Goal: Task Accomplishment & Management: Use online tool/utility

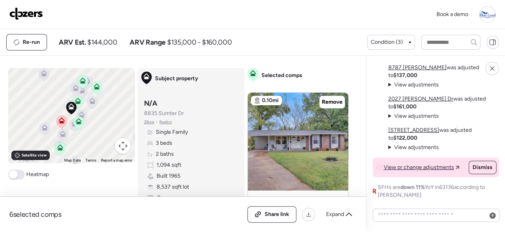
click at [29, 11] on img at bounding box center [26, 13] width 34 height 13
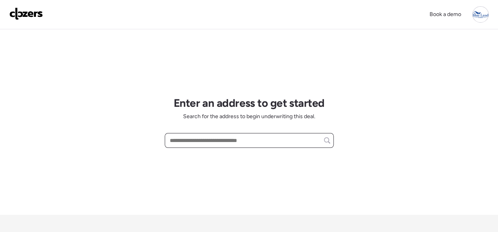
click at [184, 140] on input "text" at bounding box center [249, 140] width 162 height 11
paste input "**********"
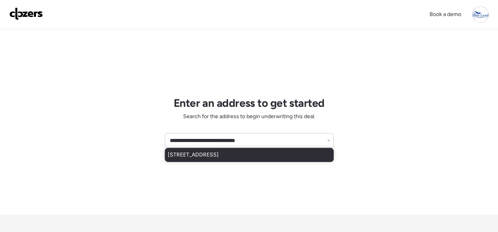
click at [186, 152] on span "9561 Pagewood Ave, Saint Louis, MO, 63114" at bounding box center [193, 155] width 51 height 8
type input "**********"
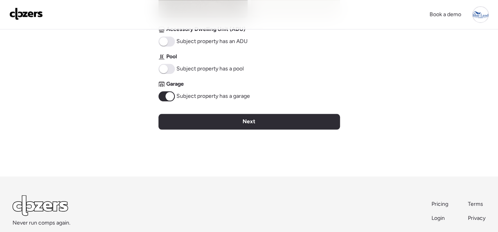
scroll to position [392, 0]
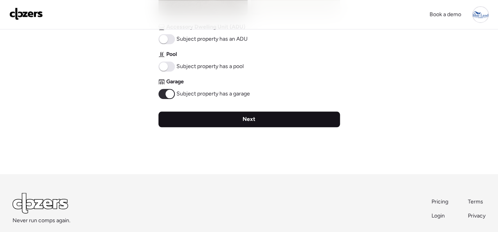
click at [266, 119] on div "Next" at bounding box center [250, 120] width 182 height 16
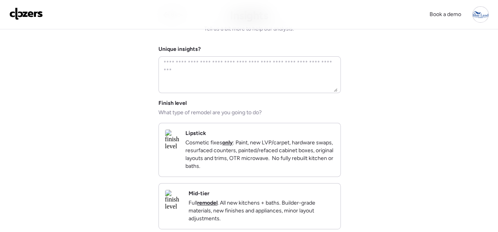
scroll to position [78, 0]
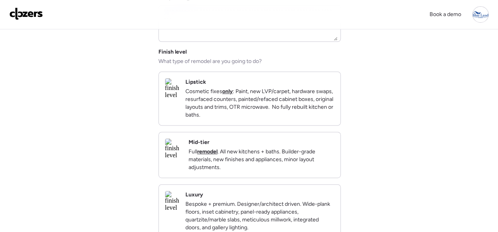
click at [294, 146] on div "Mid-tier Full remodel . All new kitchens + baths. Builder-grade materials, new …" at bounding box center [262, 155] width 146 height 33
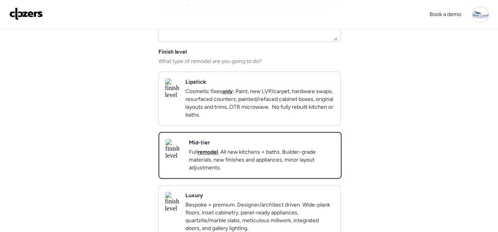
scroll to position [269, 0]
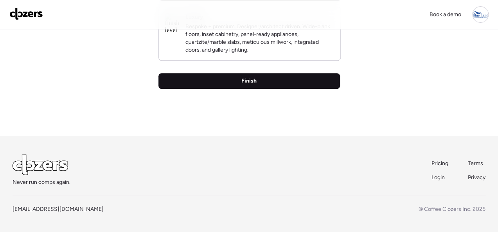
click at [251, 79] on span "Finish" at bounding box center [249, 81] width 15 height 8
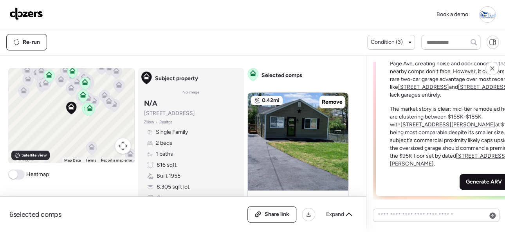
click at [466, 182] on span "Generate ARV" at bounding box center [484, 182] width 36 height 8
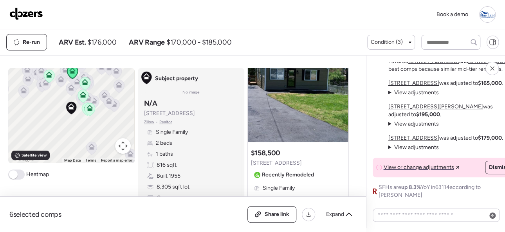
scroll to position [39, 0]
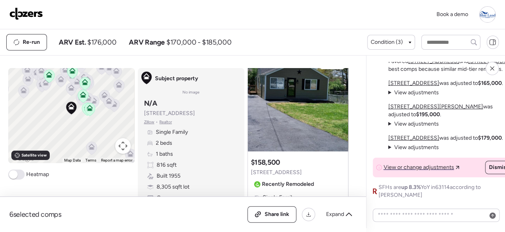
click at [29, 11] on img at bounding box center [26, 13] width 34 height 13
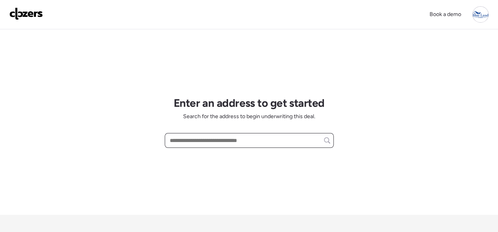
click at [201, 138] on input "text" at bounding box center [249, 140] width 162 height 11
paste input "**********"
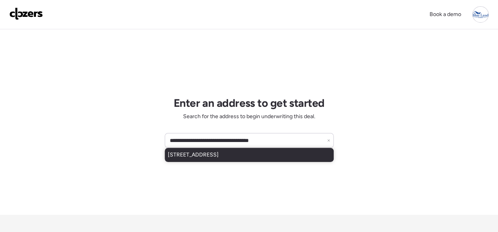
click at [208, 152] on span "9561 Pagewood Ave, Saint Louis, MO, 63114" at bounding box center [193, 155] width 51 height 8
type input "**********"
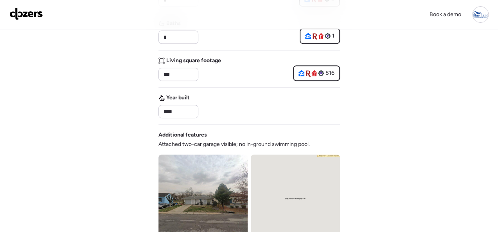
scroll to position [352, 0]
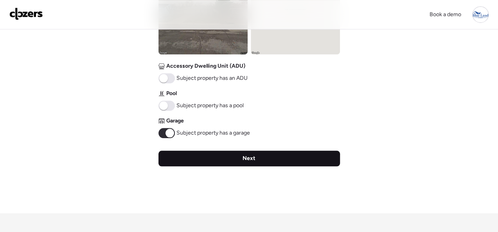
click at [247, 157] on span "Next" at bounding box center [249, 159] width 13 height 8
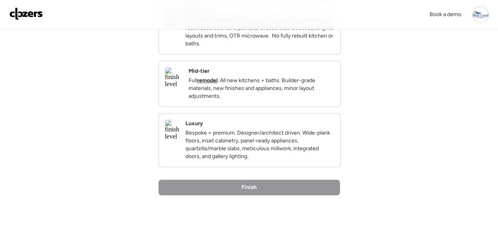
scroll to position [157, 0]
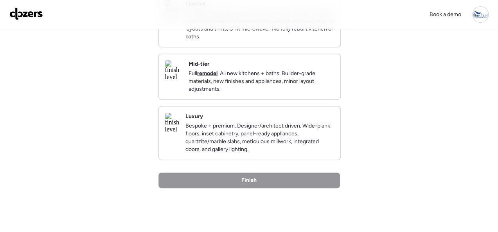
click at [311, 69] on div "Mid-tier Full remodel . All new kitchens + baths. Builder-grade materials, new …" at bounding box center [262, 76] width 146 height 33
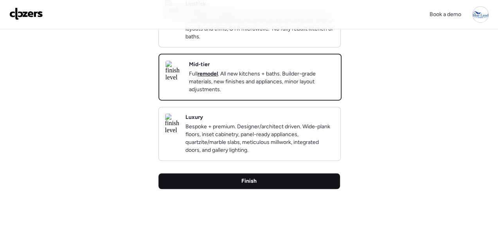
click at [237, 189] on div "Finish" at bounding box center [250, 181] width 182 height 16
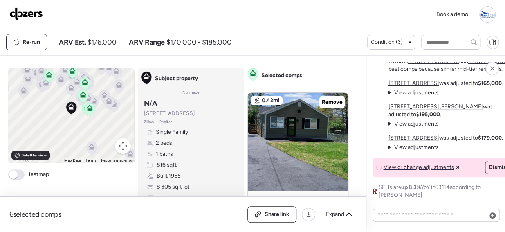
click at [24, 14] on img at bounding box center [26, 13] width 34 height 13
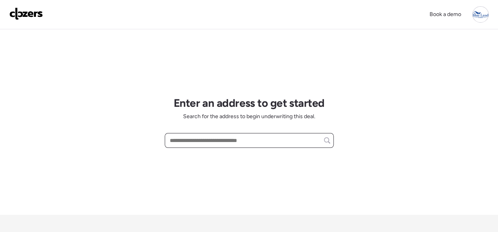
click at [202, 139] on input "text" at bounding box center [249, 140] width 162 height 11
paste input "**********"
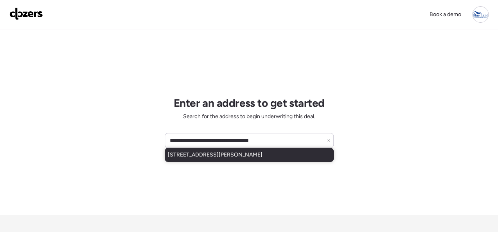
click at [194, 150] on div "10045 Dorothy Ave, Saint Louis, MO, 63137" at bounding box center [249, 155] width 169 height 14
type input "**********"
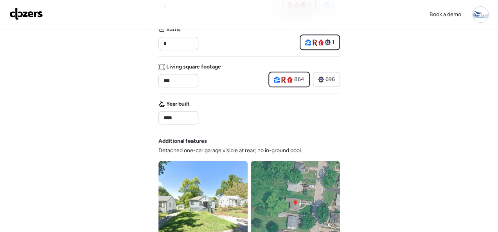
scroll to position [313, 0]
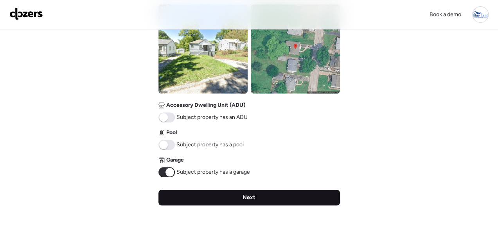
click at [251, 197] on span "Next" at bounding box center [249, 198] width 13 height 8
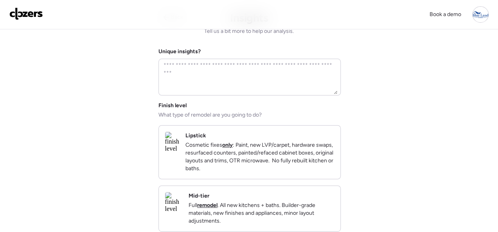
scroll to position [0, 0]
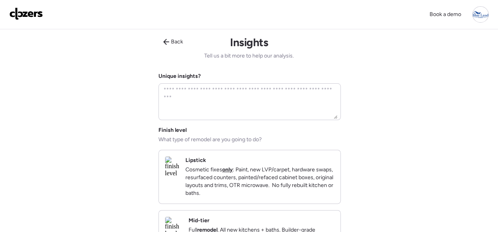
click at [310, 168] on p "Cosmetic fixes only : Paint, new LVP/carpet, hardware swaps, resurfaced counter…" at bounding box center [260, 181] width 149 height 31
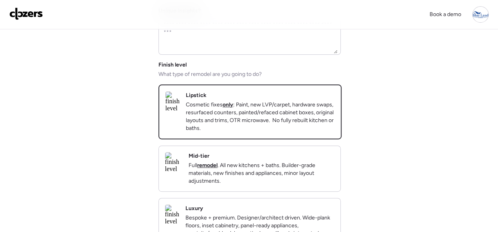
scroll to position [157, 0]
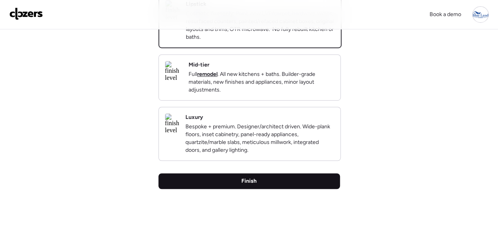
click at [269, 189] on div "Finish" at bounding box center [250, 181] width 182 height 16
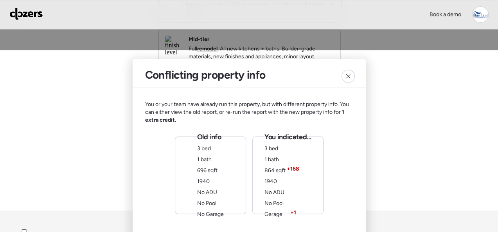
scroll to position [196, 0]
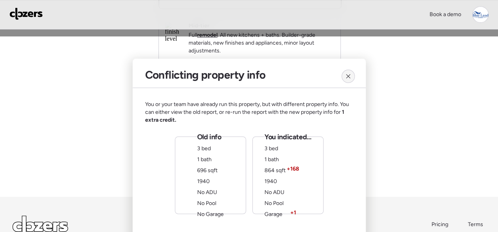
click at [349, 75] on icon at bounding box center [348, 76] width 4 height 4
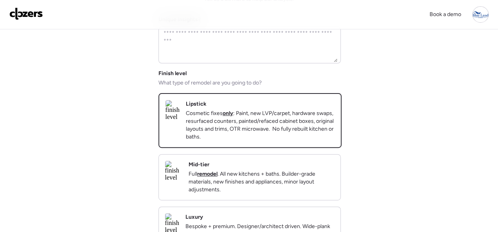
scroll to position [0, 0]
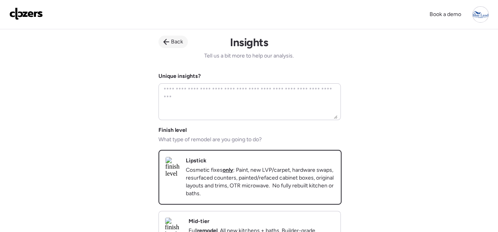
click at [169, 38] on div "Back" at bounding box center [173, 42] width 29 height 13
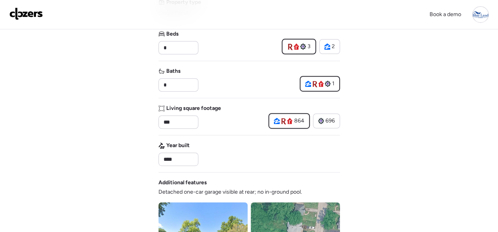
scroll to position [117, 0]
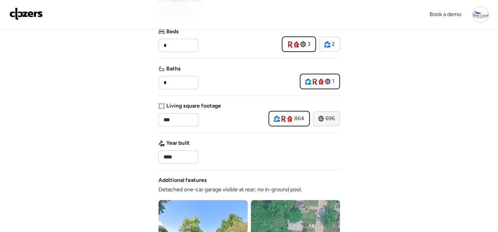
click at [333, 116] on span "696" at bounding box center [330, 119] width 9 height 8
type input "***"
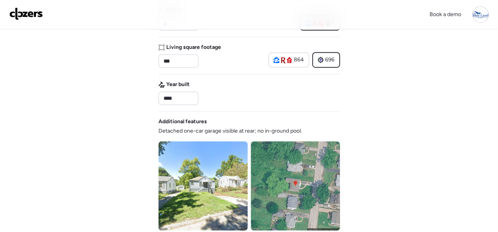
scroll to position [313, 0]
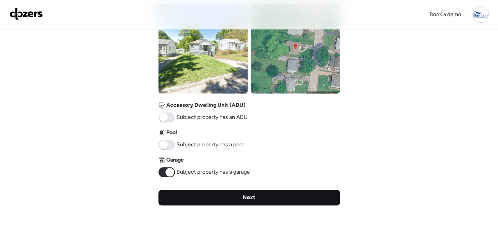
click at [259, 197] on div "Next" at bounding box center [250, 198] width 182 height 16
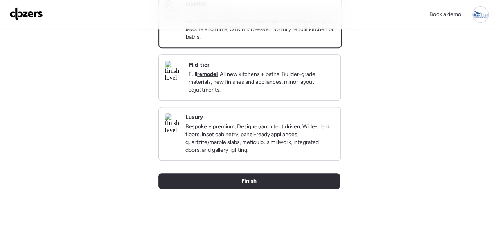
scroll to position [269, 0]
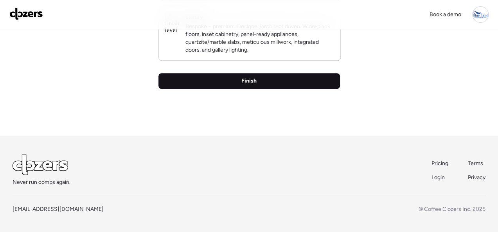
click at [240, 83] on div "Finish" at bounding box center [250, 81] width 182 height 16
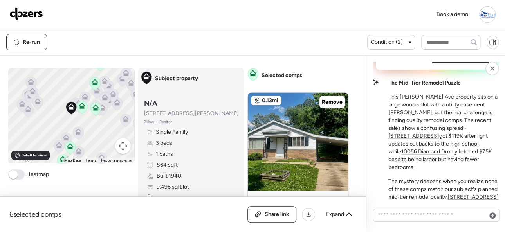
scroll to position [-372, 0]
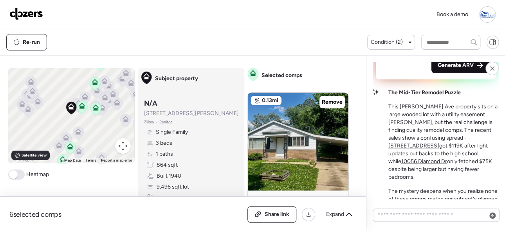
click at [446, 69] on span "Generate ARV" at bounding box center [456, 65] width 36 height 8
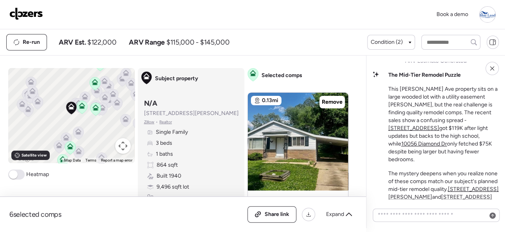
scroll to position [-695, 0]
